Goal: Transaction & Acquisition: Purchase product/service

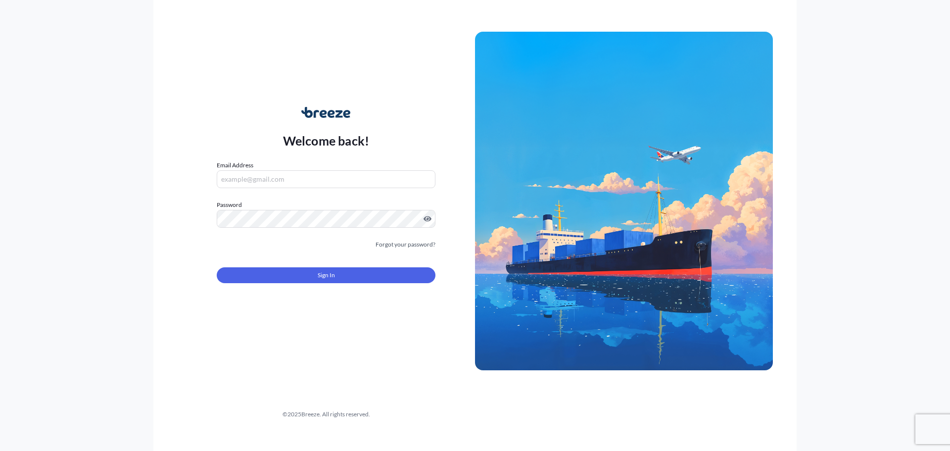
click at [298, 177] on input "Email Address" at bounding box center [326, 179] width 219 height 18
type input "cal"
drag, startPoint x: 326, startPoint y: 179, endPoint x: 146, endPoint y: 171, distance: 179.8
click at [147, 173] on div "Welcome back! Email Address cal Please enter a valid email address Password Mus…" at bounding box center [475, 225] width 950 height 451
click at [311, 180] on input "Email Address" at bounding box center [326, 179] width 219 height 18
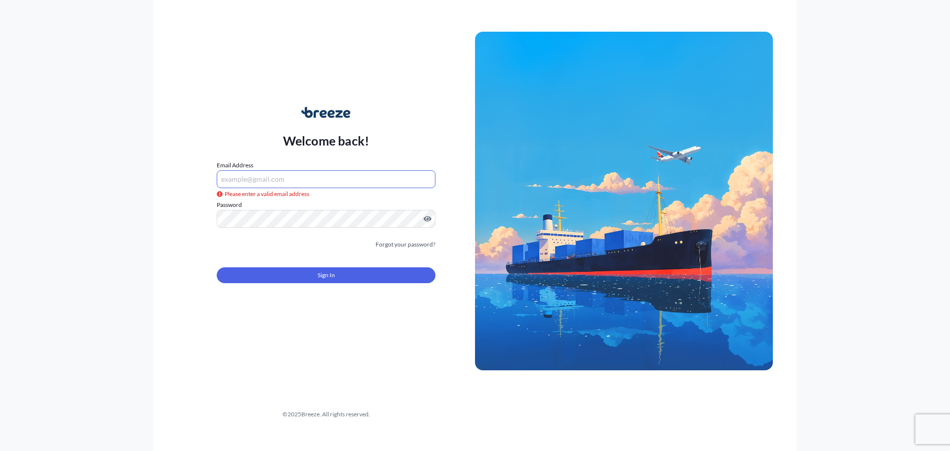
paste input "[EMAIL_ADDRESS][PERSON_NAME][DOMAIN_NAME]"
type input "[EMAIL_ADDRESS][PERSON_NAME][DOMAIN_NAME]"
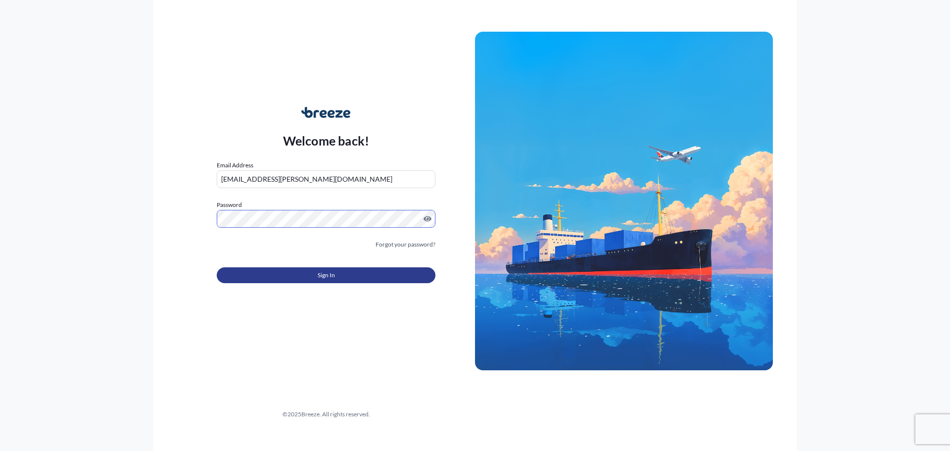
click at [316, 274] on button "Sign In" at bounding box center [326, 275] width 219 height 16
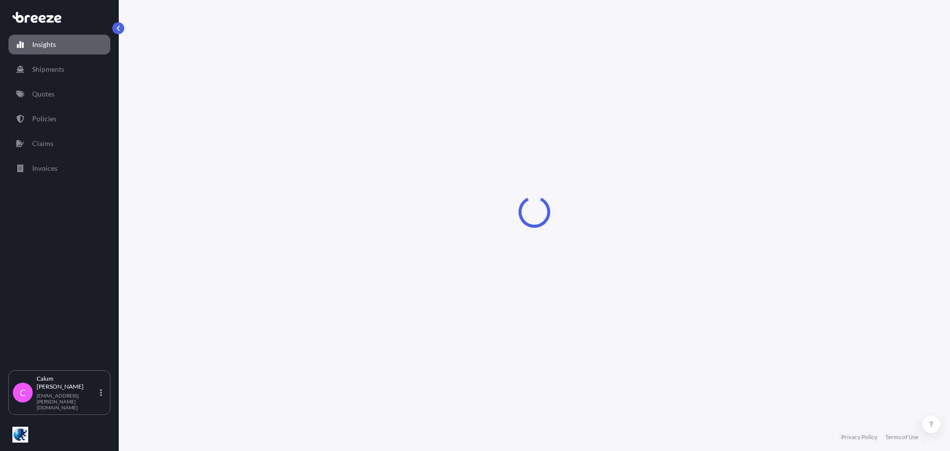
select select "2025"
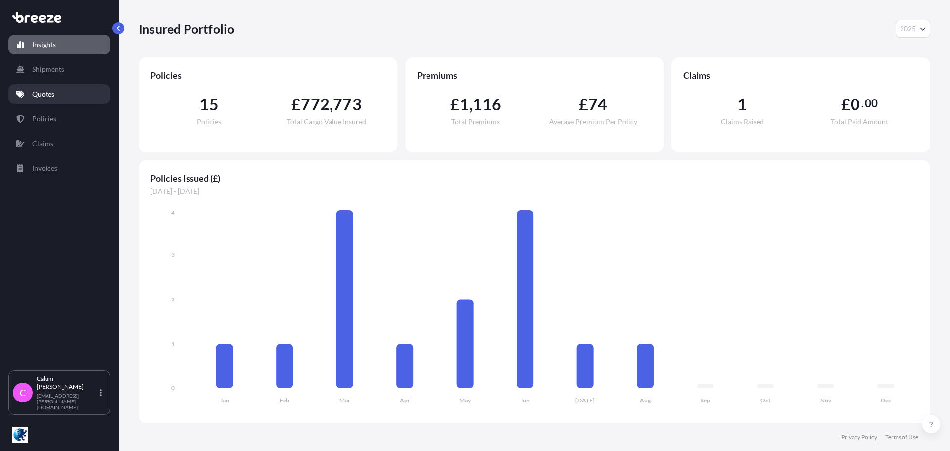
click at [71, 88] on link "Quotes" at bounding box center [59, 94] width 102 height 20
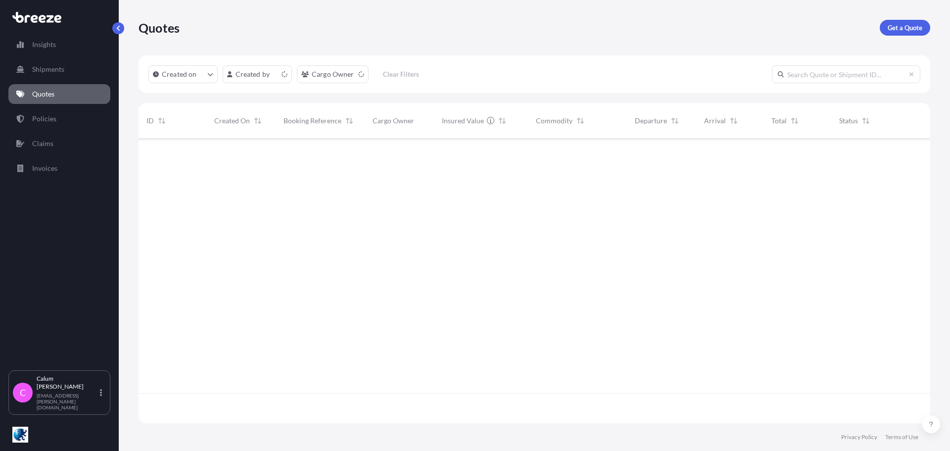
scroll to position [283, 784]
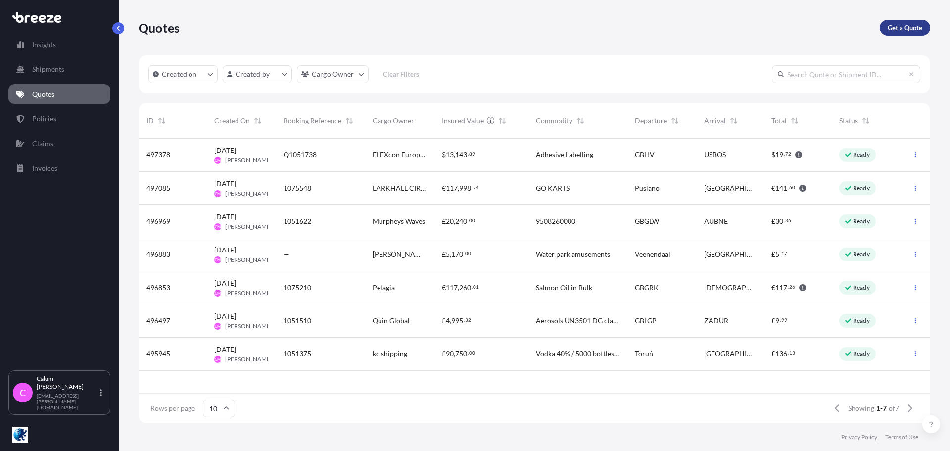
click at [897, 28] on p "Get a Quote" at bounding box center [905, 28] width 35 height 10
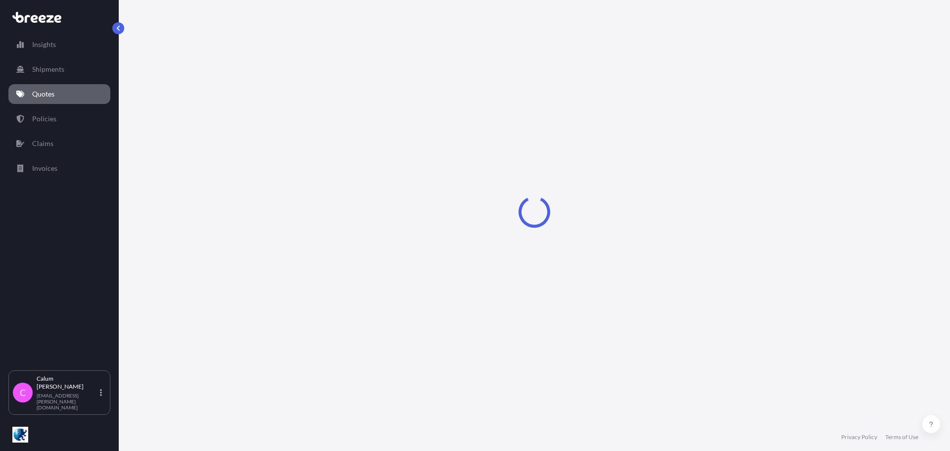
select select "Sea"
select select "1"
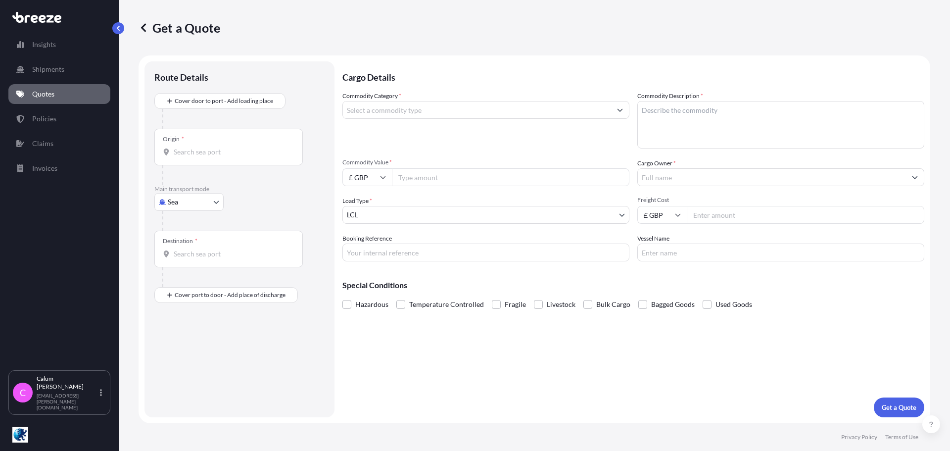
click at [198, 156] on input "Origin *" at bounding box center [232, 152] width 117 height 10
click at [249, 147] on input "Origin * Please select an origin" at bounding box center [232, 152] width 117 height 10
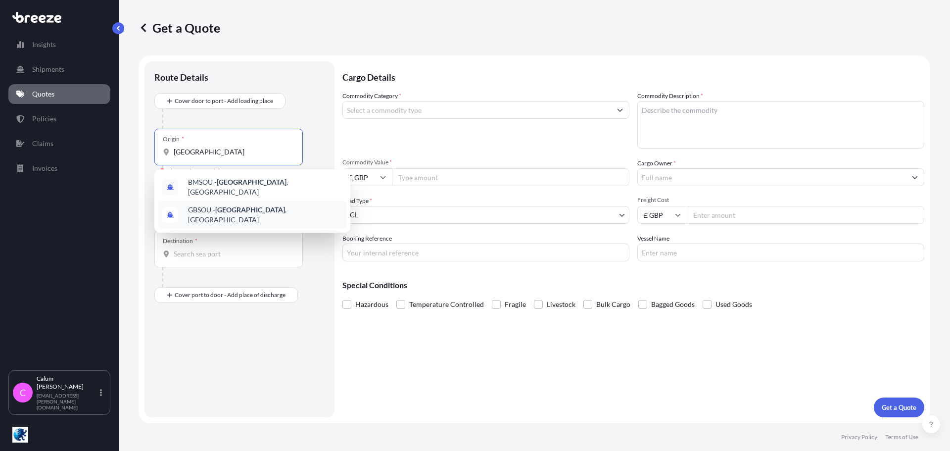
type input "[GEOGRAPHIC_DATA]"
click at [216, 261] on div "Destination *" at bounding box center [228, 249] width 148 height 37
click at [216, 259] on input "Destination *" at bounding box center [232, 254] width 117 height 10
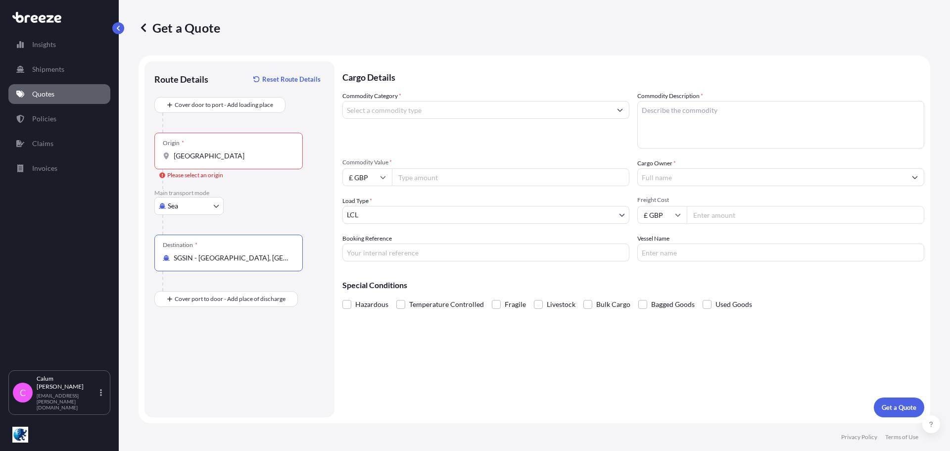
type input "SGSIN - [GEOGRAPHIC_DATA], [GEOGRAPHIC_DATA]"
click at [268, 155] on input "[GEOGRAPHIC_DATA]" at bounding box center [232, 156] width 117 height 10
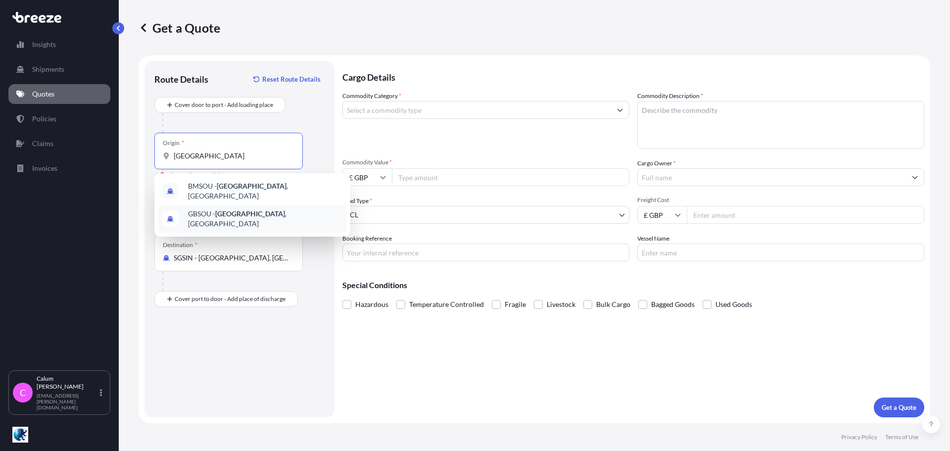
click at [253, 205] on div "GBSOU - [GEOGRAPHIC_DATA] , [GEOGRAPHIC_DATA]" at bounding box center [252, 219] width 188 height 28
type input "GBSOU - [GEOGRAPHIC_DATA], [GEOGRAPHIC_DATA]"
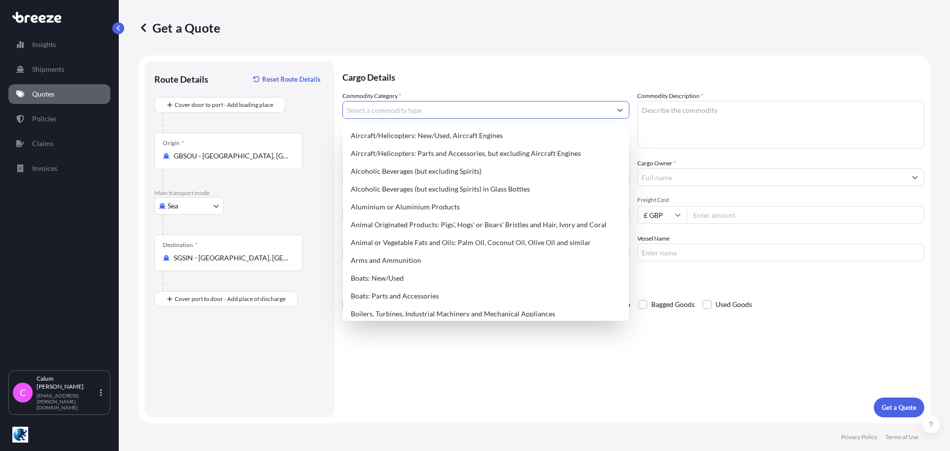
click at [408, 104] on input "Commodity Category *" at bounding box center [477, 110] width 268 height 18
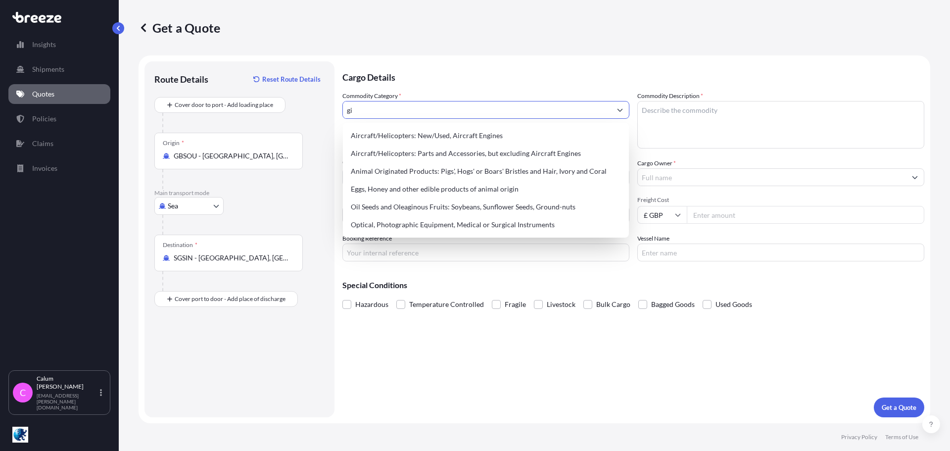
type input "g"
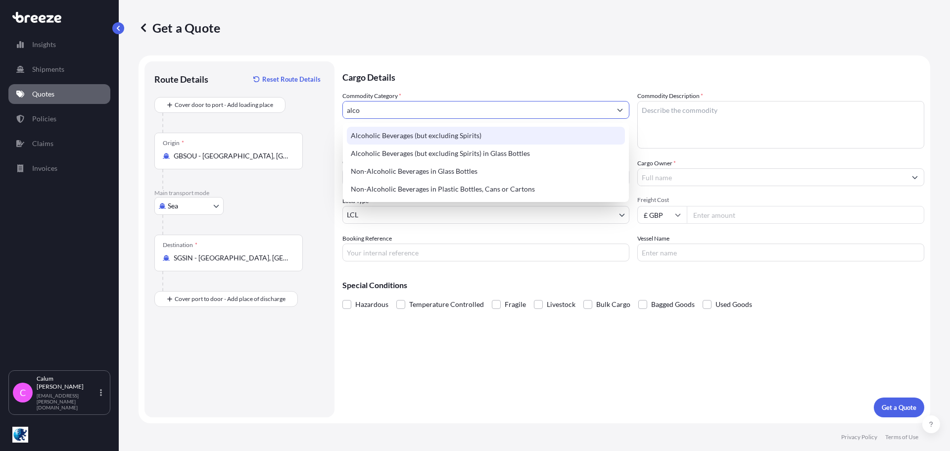
drag, startPoint x: 416, startPoint y: 108, endPoint x: 346, endPoint y: 113, distance: 69.4
click at [346, 113] on input "alco" at bounding box center [477, 110] width 268 height 18
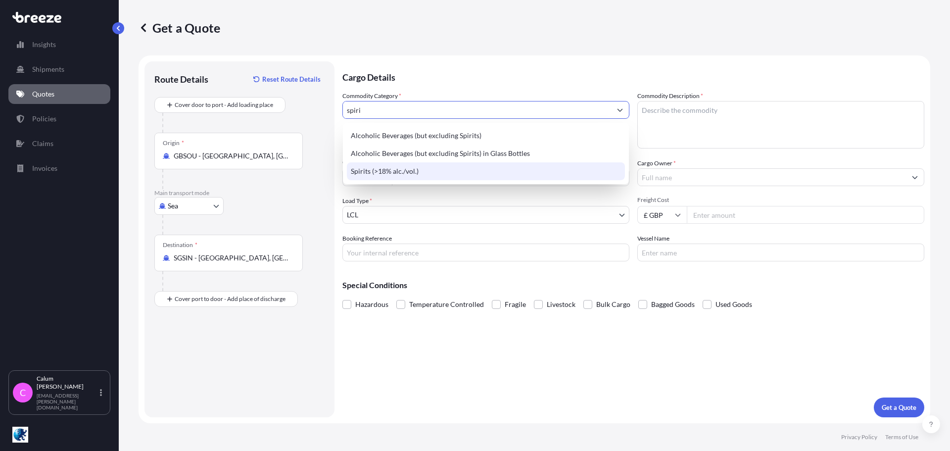
click at [394, 169] on div "Spirits (>18% alc./vol.)" at bounding box center [486, 171] width 278 height 18
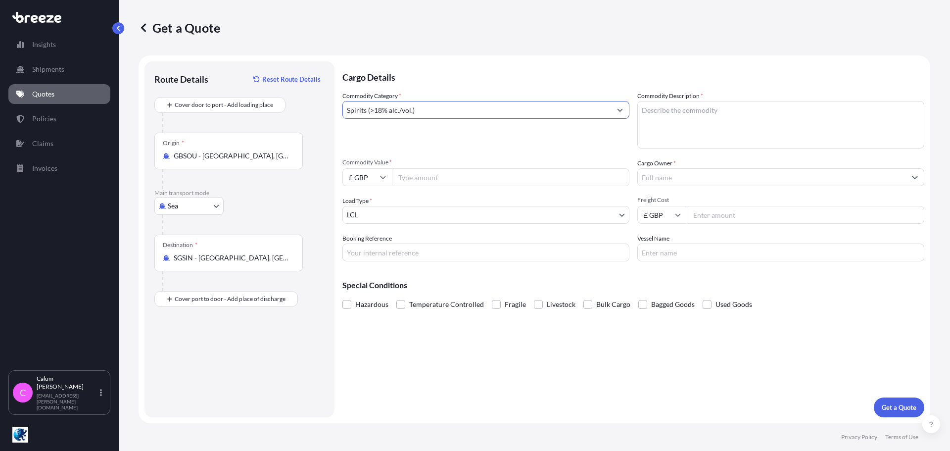
type input "Spirits (>18% alc./vol.)"
click at [688, 108] on textarea "Commodity Description *" at bounding box center [780, 125] width 287 height 48
type textarea "Gin"
type input "5554.80"
type input "summerhall DIstillery"
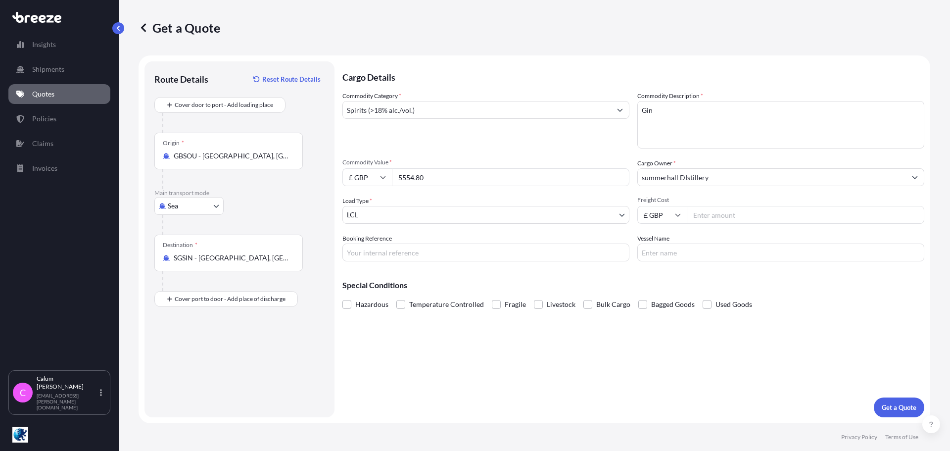
click at [745, 214] on input "Freight Cost" at bounding box center [806, 215] width 238 height 18
click at [432, 249] on input "Booking Reference" at bounding box center [485, 252] width 287 height 18
type input "1075240"
click at [875, 402] on button "Get a Quote" at bounding box center [899, 407] width 50 height 20
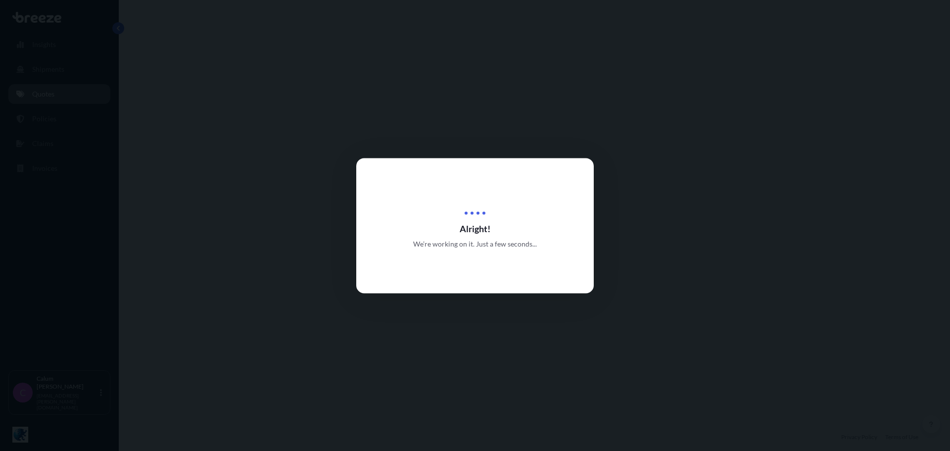
select select "Sea"
select select "1"
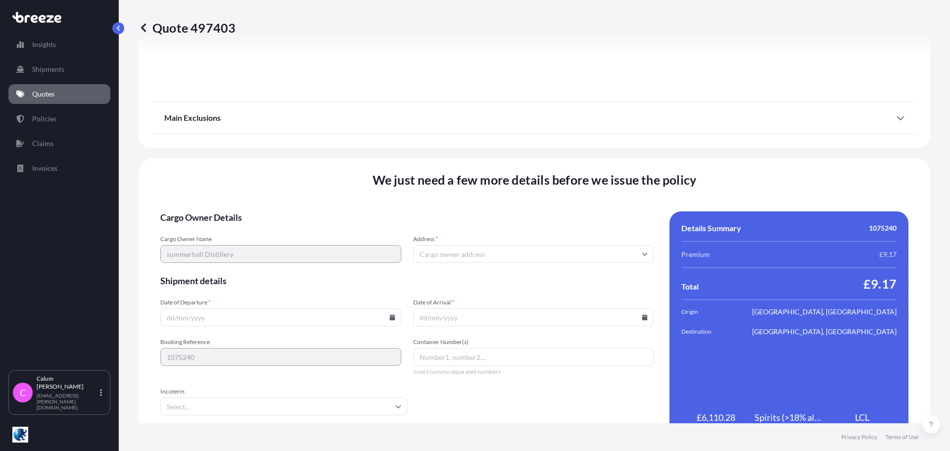
scroll to position [1110, 0]
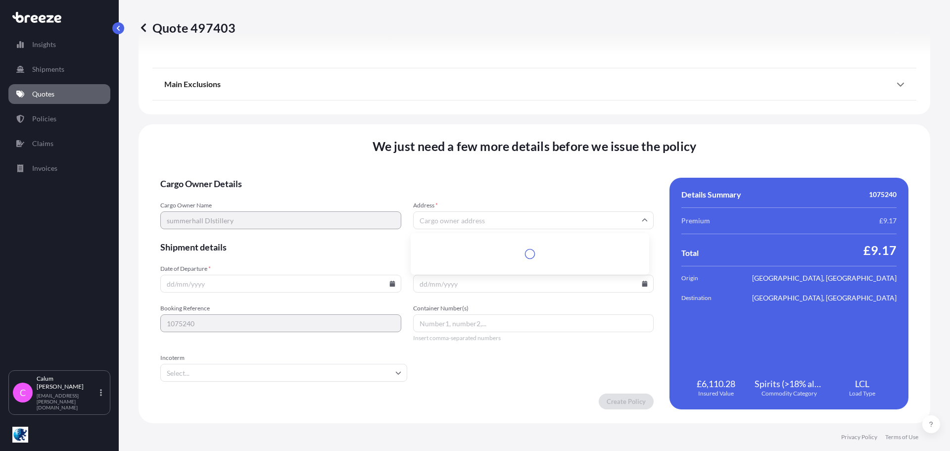
click at [469, 219] on input "Address *" at bounding box center [533, 220] width 241 height 18
click at [468, 221] on input "Address *" at bounding box center [533, 220] width 241 height 18
click at [460, 224] on input "Address *" at bounding box center [533, 220] width 241 height 18
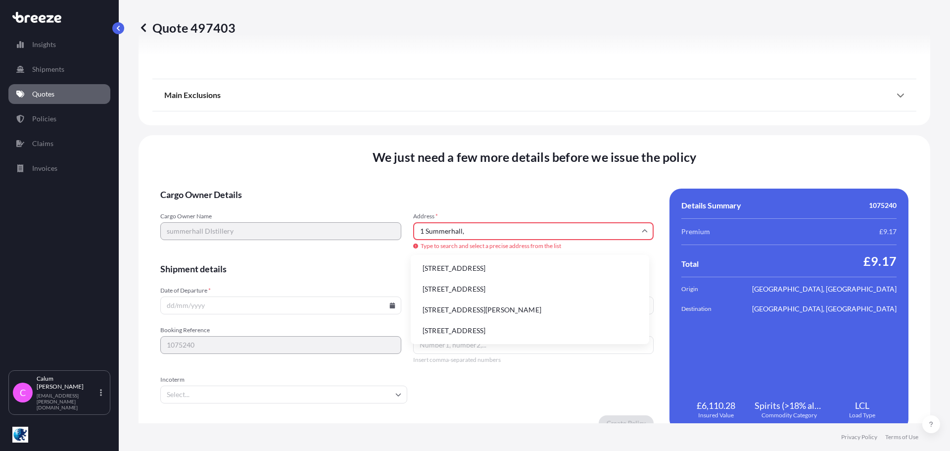
click at [314, 225] on div "Cargo Owner Name summerhall DIstillery Address * 1 Summerhall, Type to search a…" at bounding box center [406, 231] width 493 height 39
click at [492, 273] on li "[STREET_ADDRESS]" at bounding box center [530, 268] width 231 height 19
type input "[STREET_ADDRESS]"
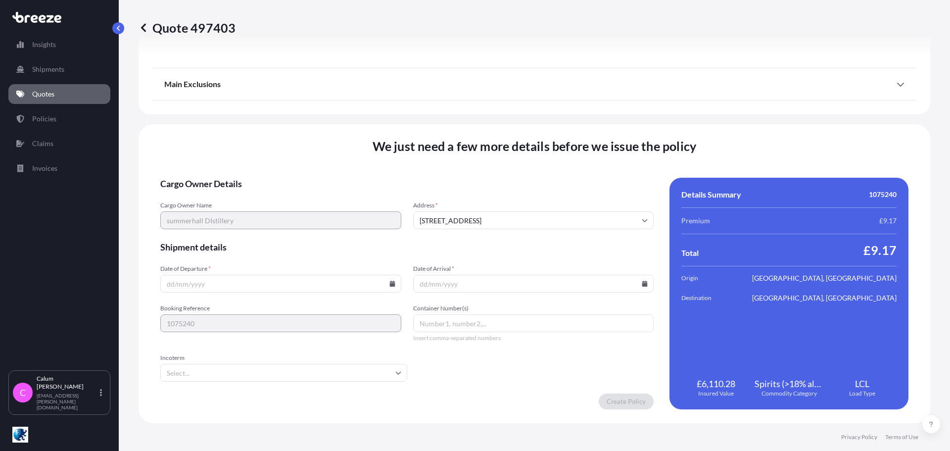
click at [299, 281] on input "Date of Departure *" at bounding box center [280, 284] width 241 height 18
click at [263, 276] on input "Date of Departure *" at bounding box center [280, 284] width 241 height 18
type input "[DATE]"
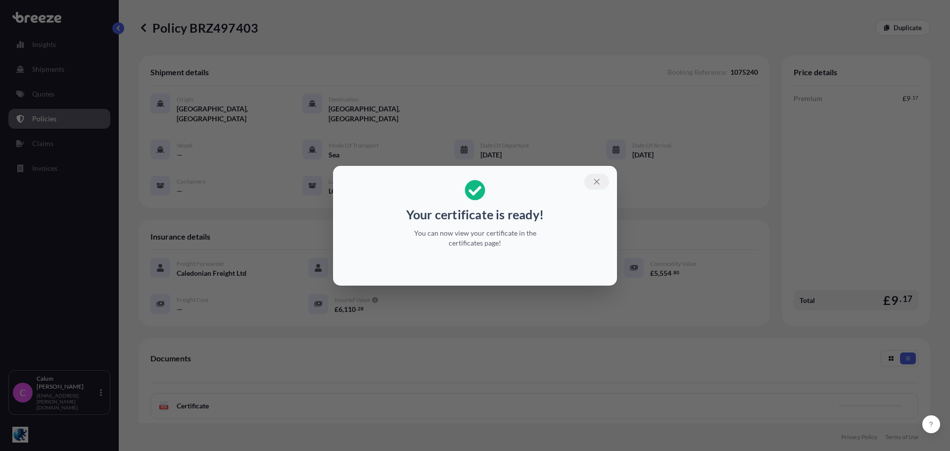
click at [598, 183] on icon "button" at bounding box center [596, 181] width 5 height 5
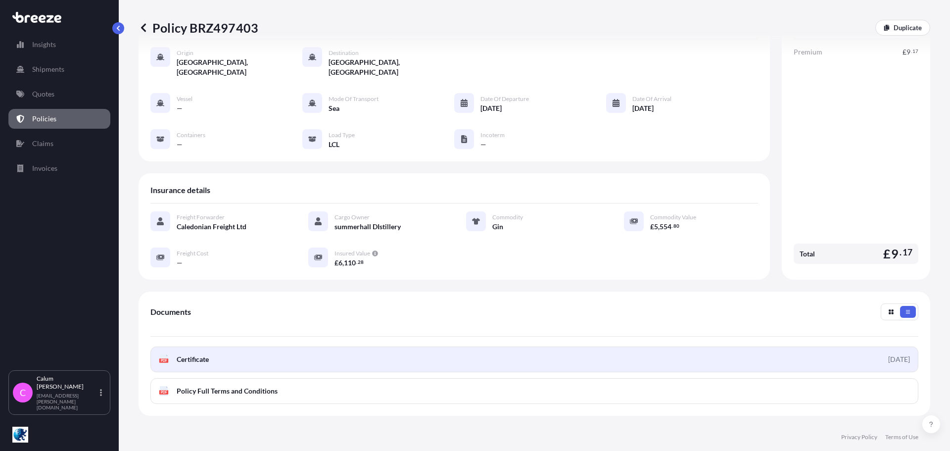
scroll to position [135, 0]
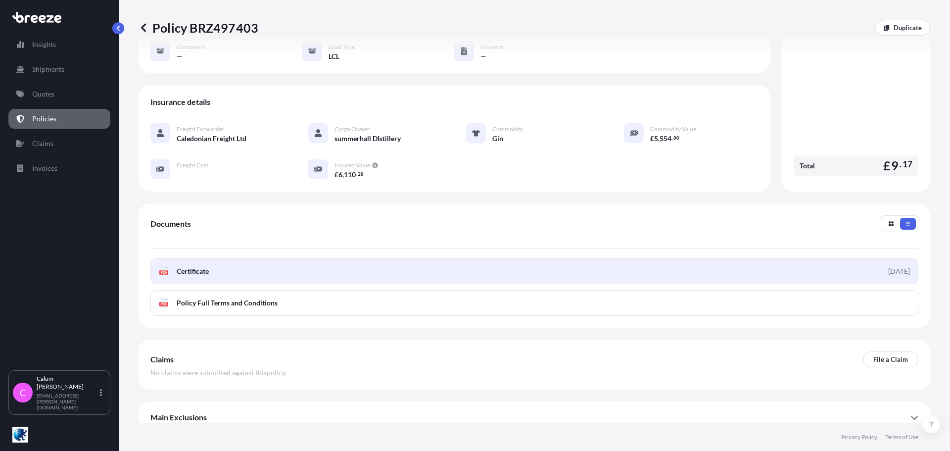
click at [594, 258] on link "PDF Certificate [DATE]" at bounding box center [534, 271] width 768 height 26
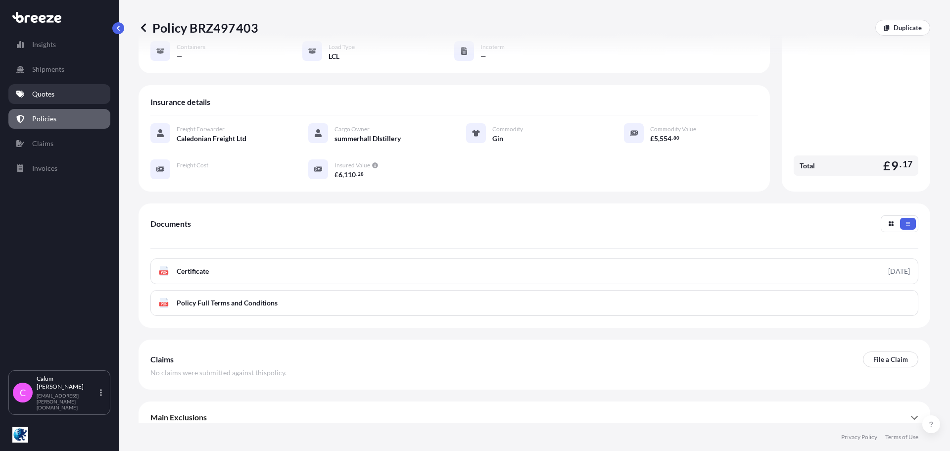
click at [59, 96] on link "Quotes" at bounding box center [59, 94] width 102 height 20
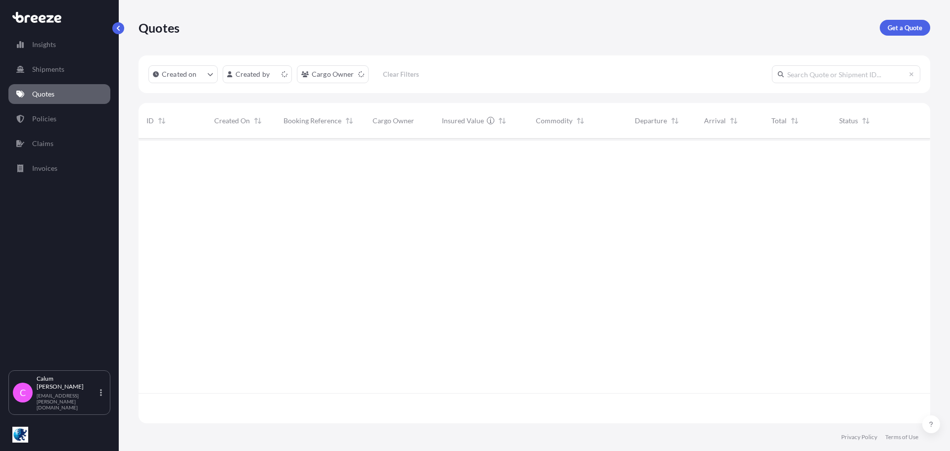
scroll to position [283, 784]
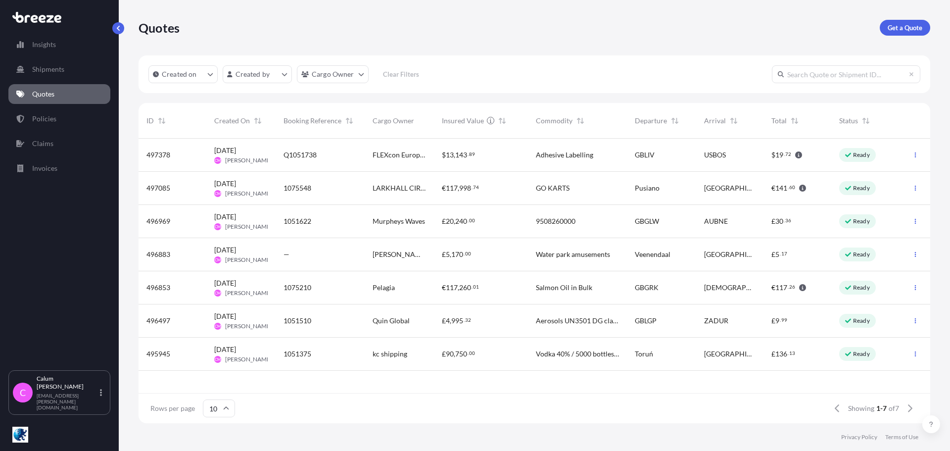
click at [858, 327] on div "Ready" at bounding box center [857, 321] width 37 height 14
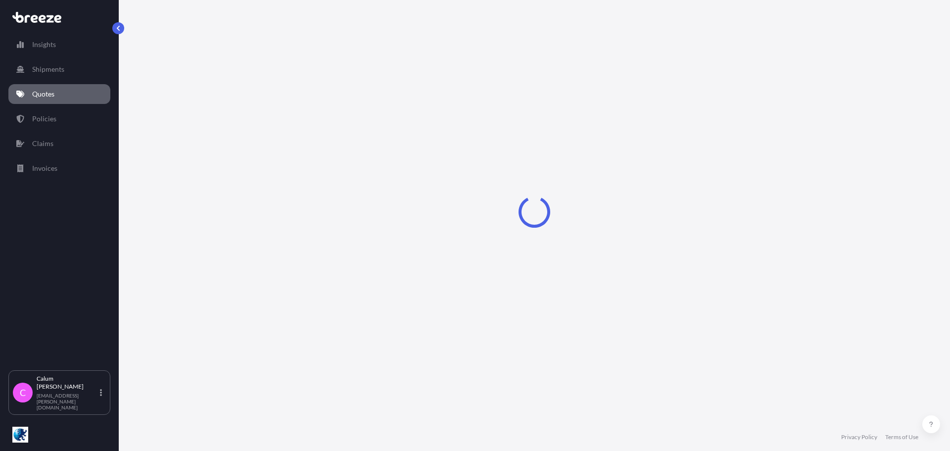
select select "Road"
select select "Sea"
select select "Road"
select select "1"
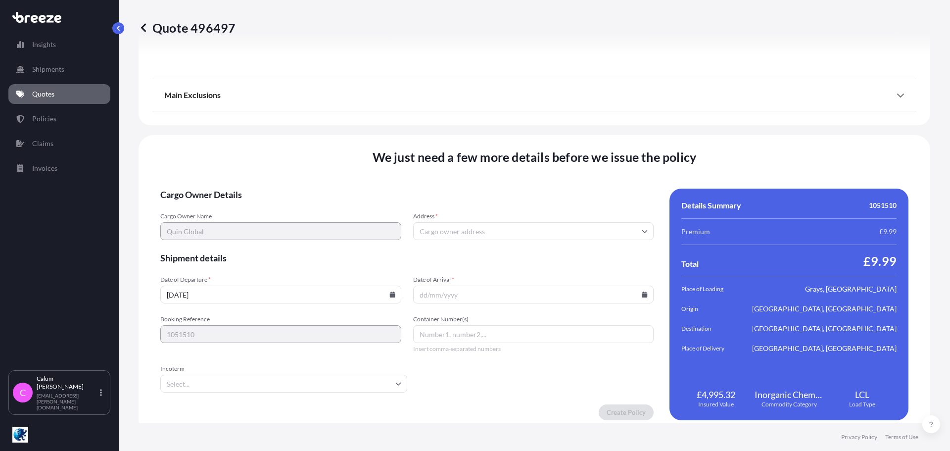
scroll to position [1316, 0]
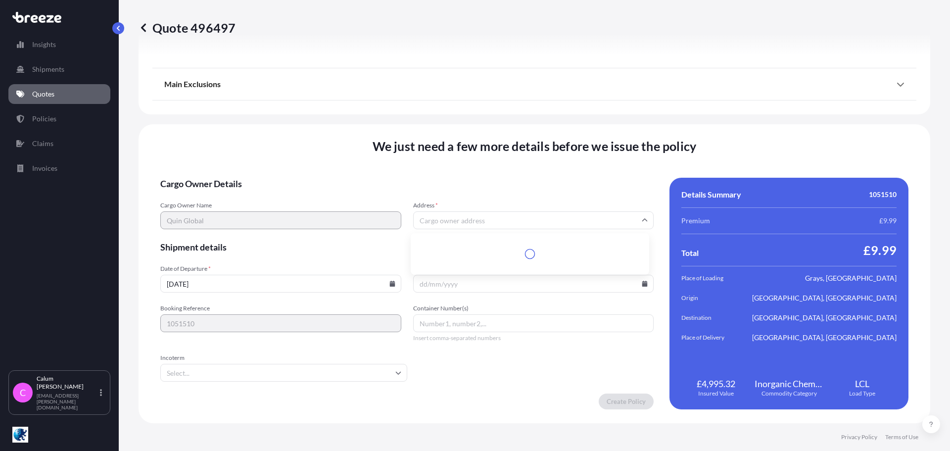
click at [503, 218] on input "Address *" at bounding box center [533, 220] width 241 height 18
drag, startPoint x: 572, startPoint y: 215, endPoint x: 570, endPoint y: 210, distance: 5.5
click at [572, 215] on input "Address *" at bounding box center [533, 220] width 241 height 18
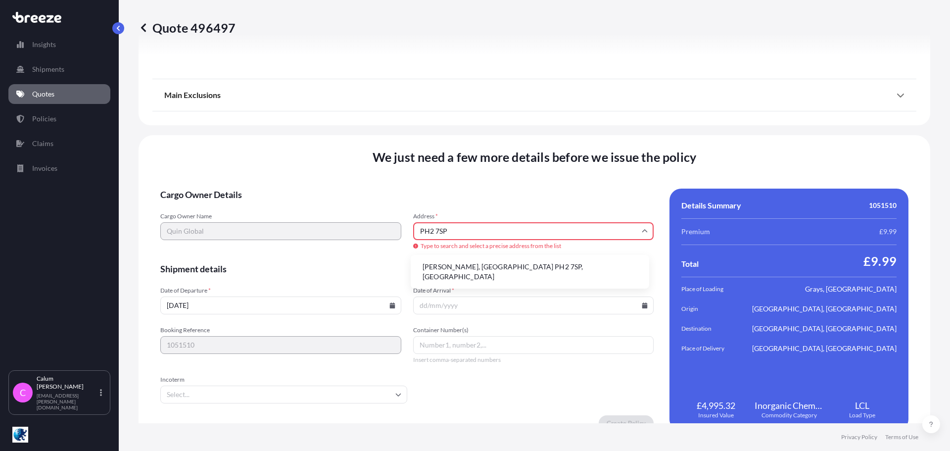
click at [496, 265] on li "[PERSON_NAME], [GEOGRAPHIC_DATA] PH2 7SP, [GEOGRAPHIC_DATA]" at bounding box center [530, 272] width 231 height 26
type input "[PERSON_NAME], [GEOGRAPHIC_DATA] PH2 7SP, [GEOGRAPHIC_DATA]"
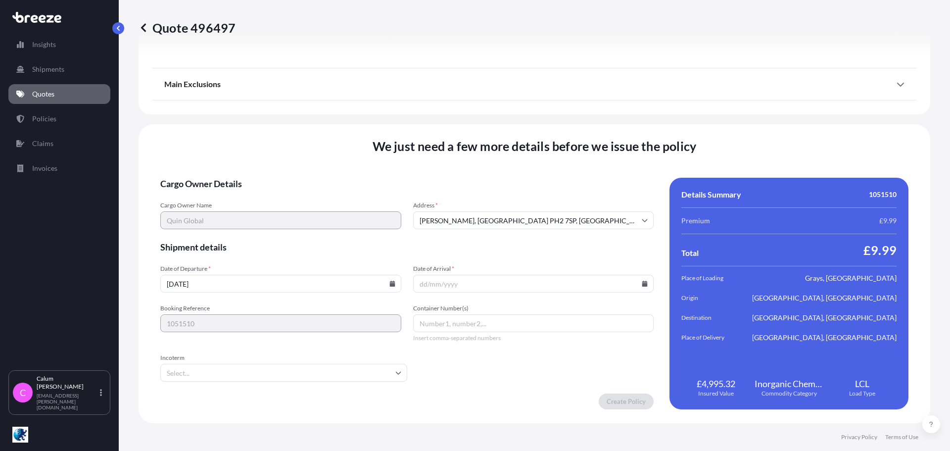
click at [267, 284] on input "[DATE]" at bounding box center [280, 284] width 241 height 18
drag, startPoint x: 272, startPoint y: 282, endPoint x: 145, endPoint y: 264, distance: 128.0
click at [145, 264] on div "We just need a few more details before we issue the policy Cargo Owner Details …" at bounding box center [535, 273] width 792 height 299
type input "[DATE]"
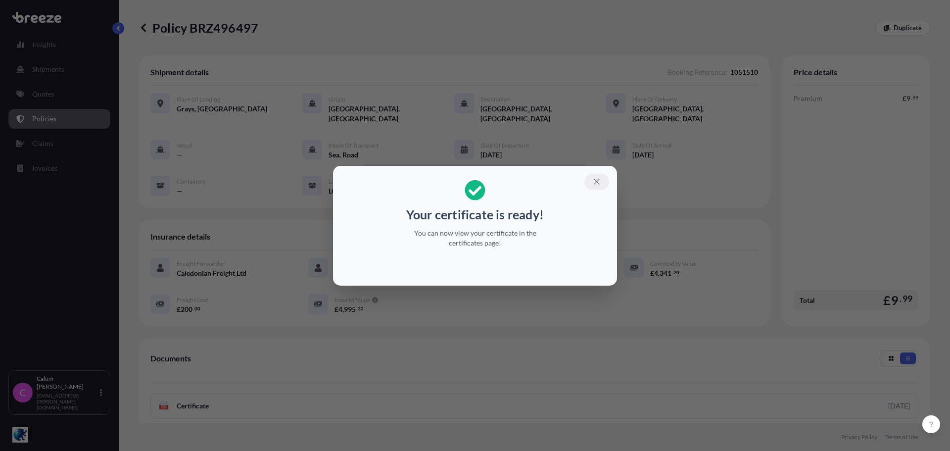
click at [596, 181] on icon "button" at bounding box center [596, 181] width 9 height 9
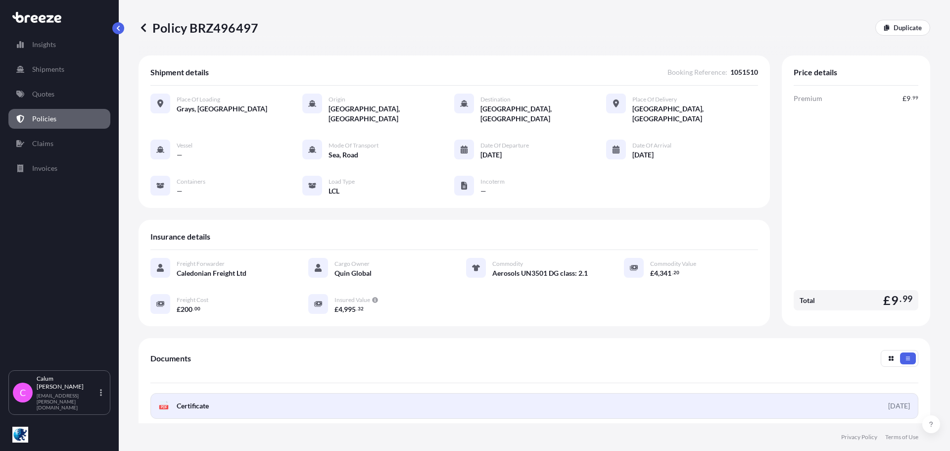
click at [767, 393] on link "PDF Certificate [DATE]" at bounding box center [534, 406] width 768 height 26
